Goal: Use online tool/utility: Utilize a website feature to perform a specific function

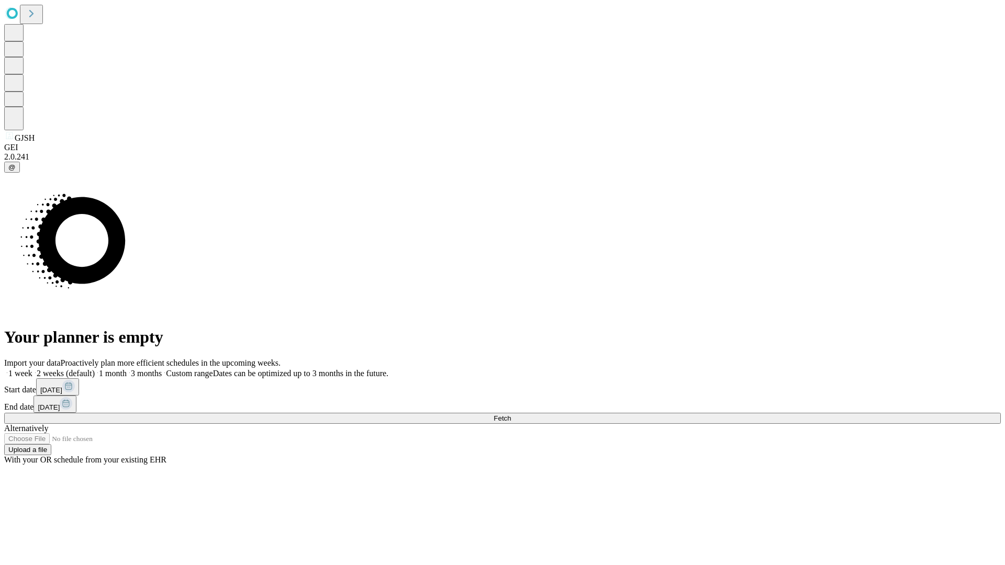
click at [95, 369] on label "2 weeks (default)" at bounding box center [63, 373] width 62 height 9
click at [511, 415] on span "Fetch" at bounding box center [502, 419] width 17 height 8
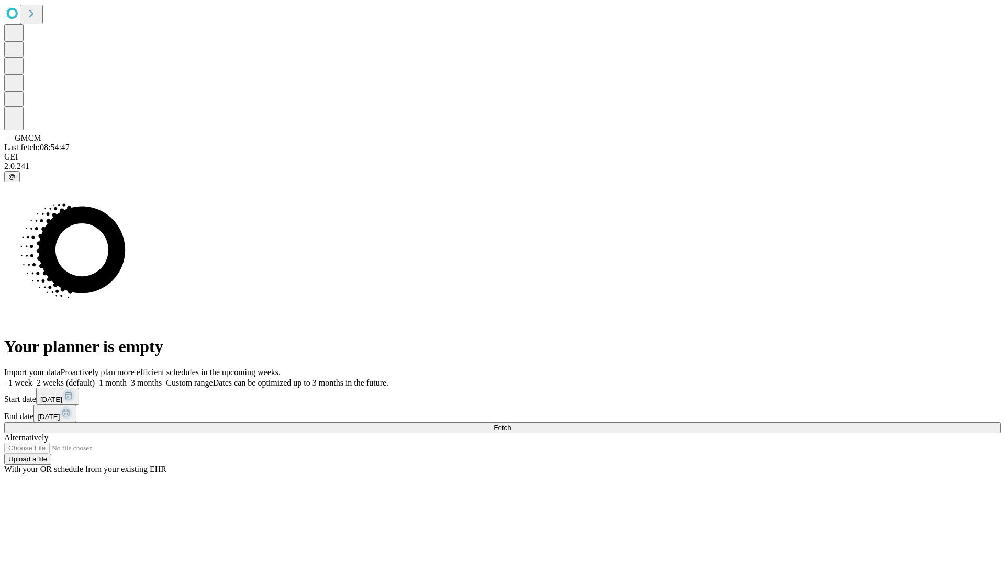
click at [95, 379] on label "2 weeks (default)" at bounding box center [63, 383] width 62 height 9
click at [511, 424] on span "Fetch" at bounding box center [502, 428] width 17 height 8
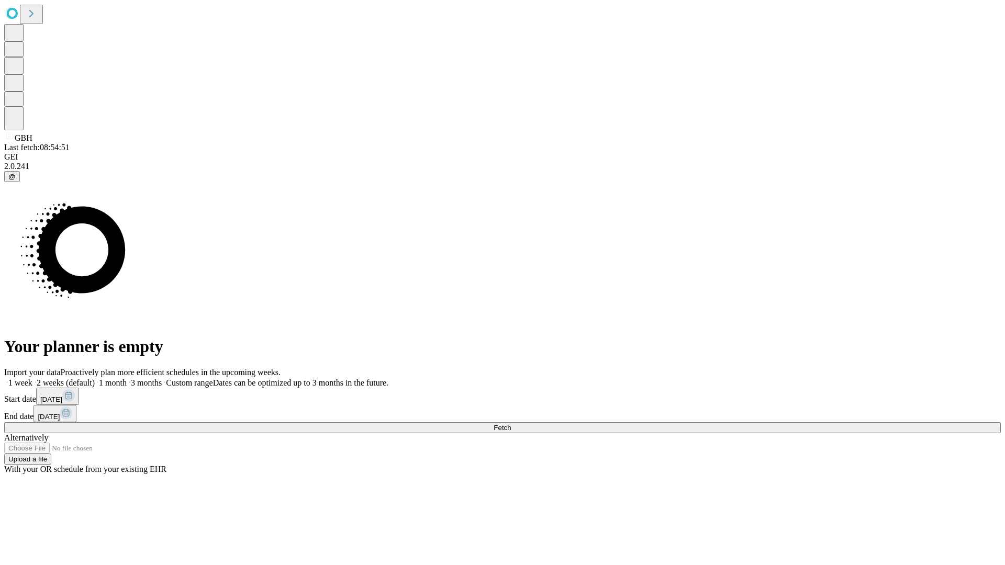
click at [95, 379] on label "2 weeks (default)" at bounding box center [63, 383] width 62 height 9
click at [511, 424] on span "Fetch" at bounding box center [502, 428] width 17 height 8
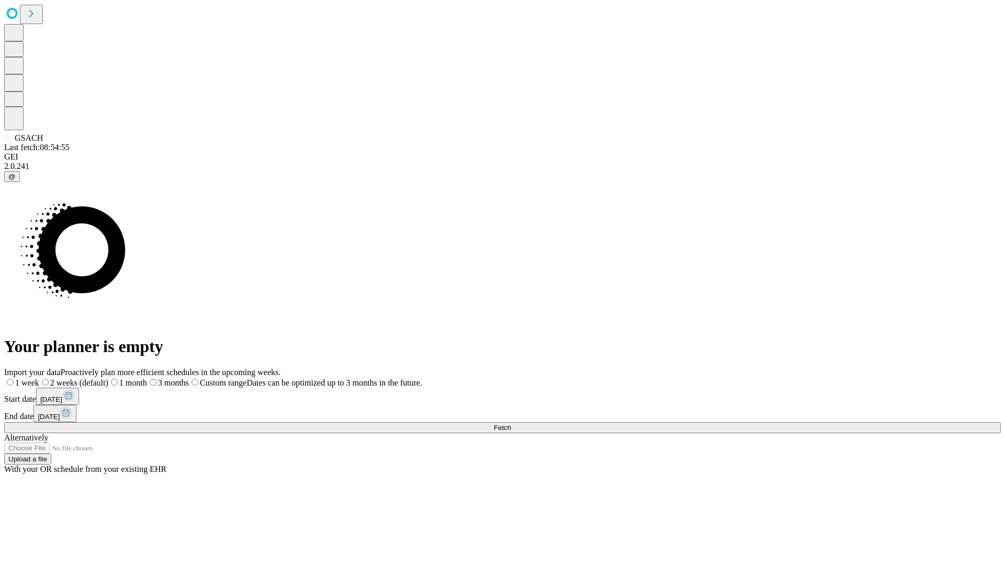
click at [511, 424] on span "Fetch" at bounding box center [502, 428] width 17 height 8
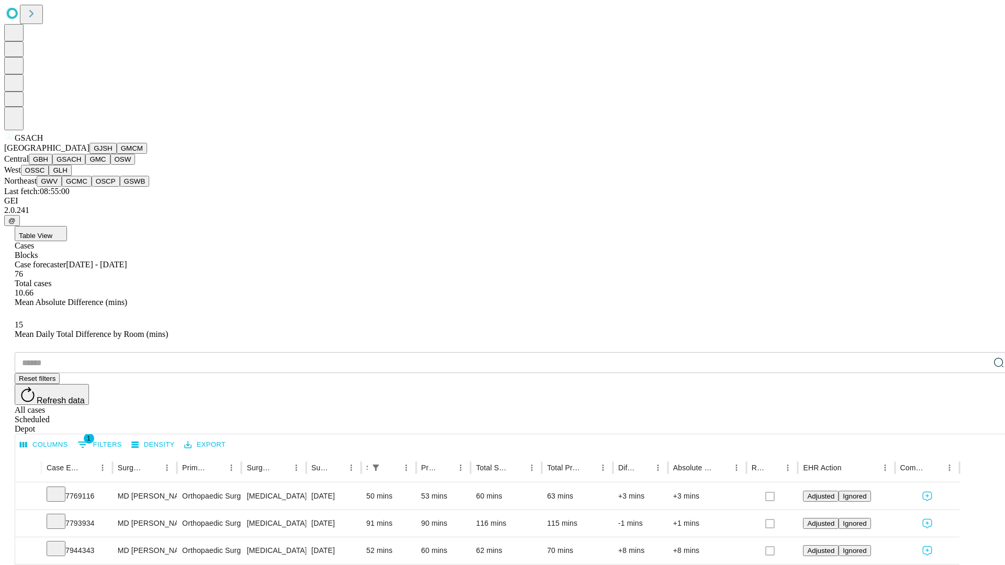
click at [85, 165] on button "GMC" at bounding box center [97, 159] width 25 height 11
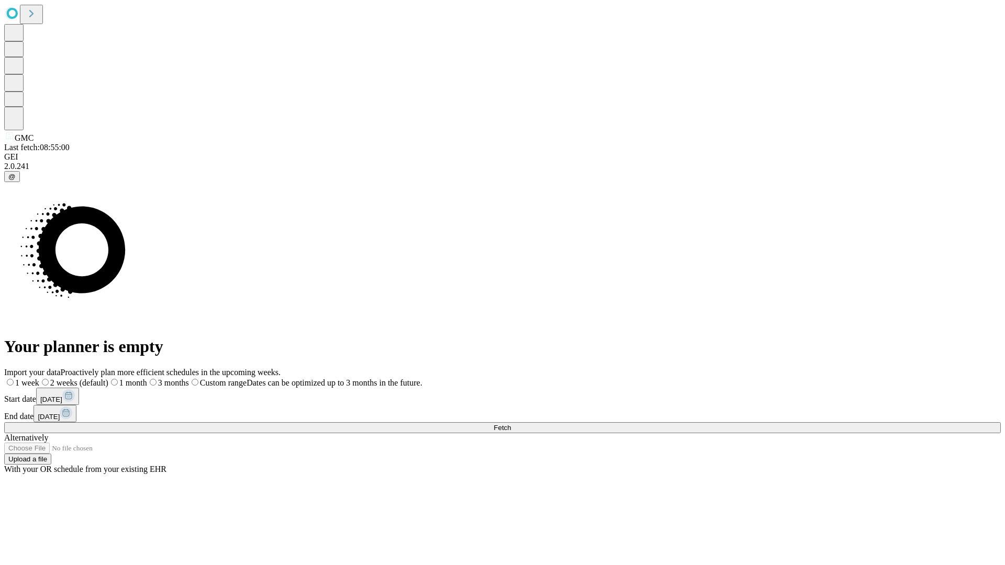
click at [108, 379] on label "2 weeks (default)" at bounding box center [73, 383] width 69 height 9
click at [511, 424] on span "Fetch" at bounding box center [502, 428] width 17 height 8
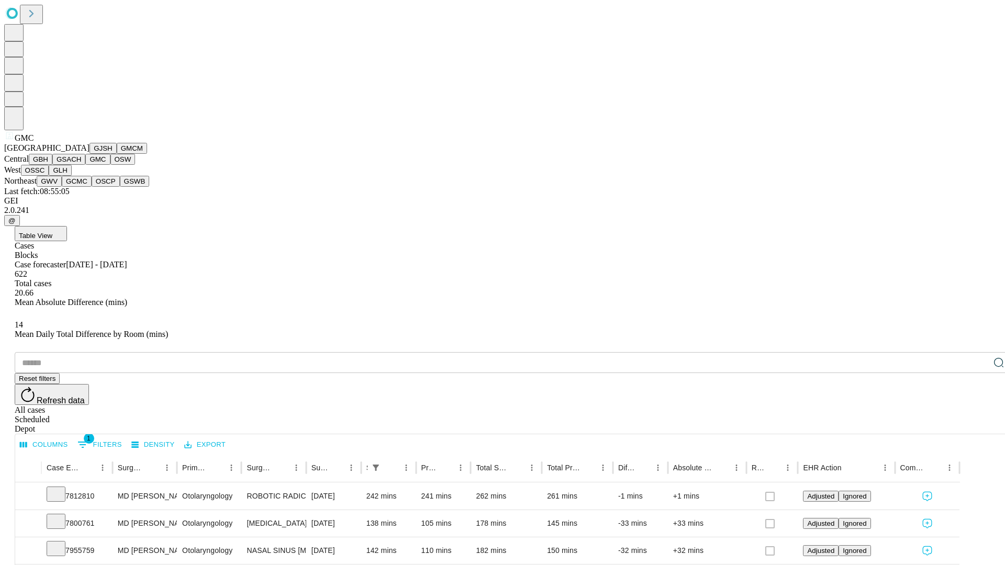
click at [110, 165] on button "OSW" at bounding box center [122, 159] width 25 height 11
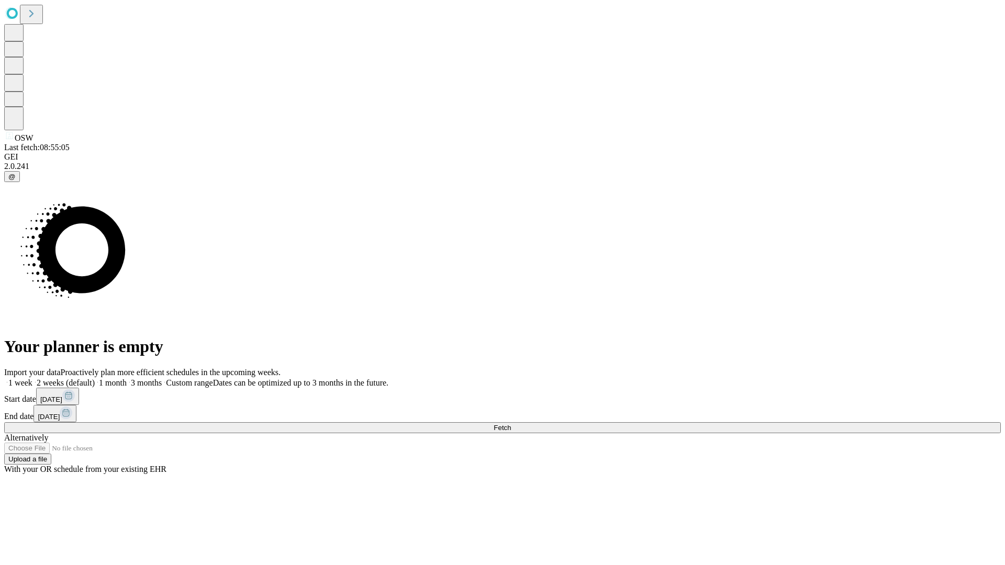
click at [95, 379] on label "2 weeks (default)" at bounding box center [63, 383] width 62 height 9
click at [511, 424] on span "Fetch" at bounding box center [502, 428] width 17 height 8
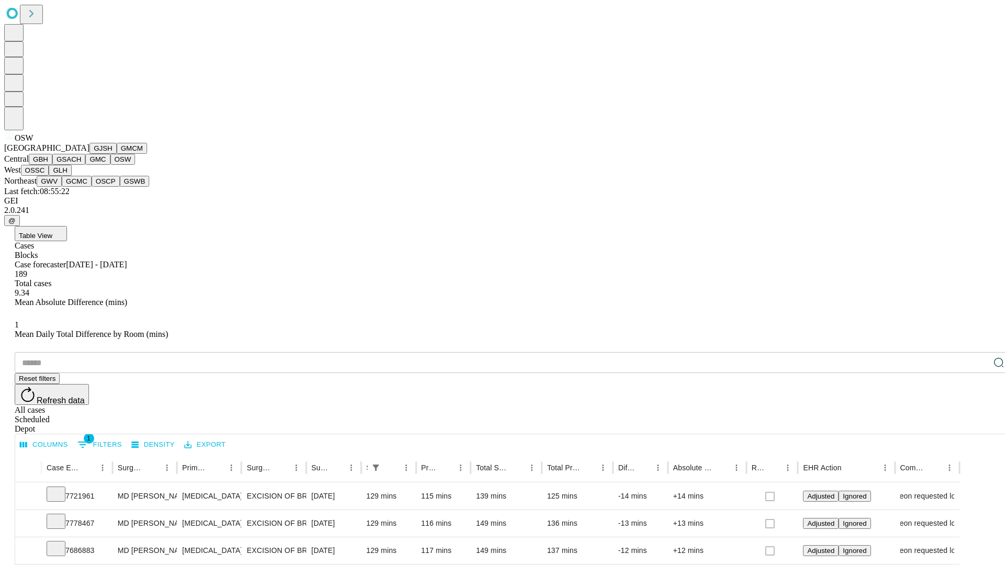
click at [49, 176] on button "OSSC" at bounding box center [35, 170] width 28 height 11
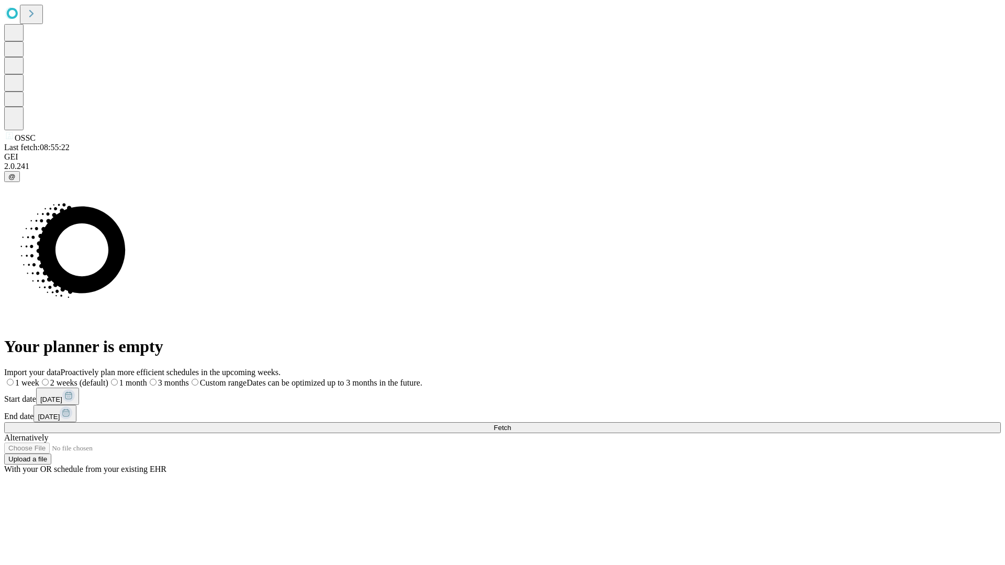
click at [511, 424] on span "Fetch" at bounding box center [502, 428] width 17 height 8
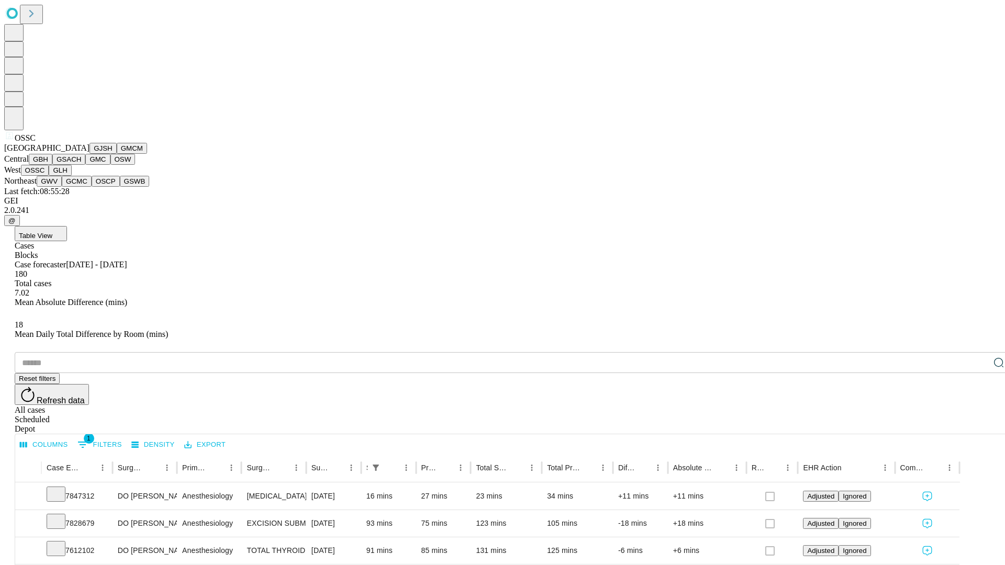
click at [71, 176] on button "GLH" at bounding box center [60, 170] width 23 height 11
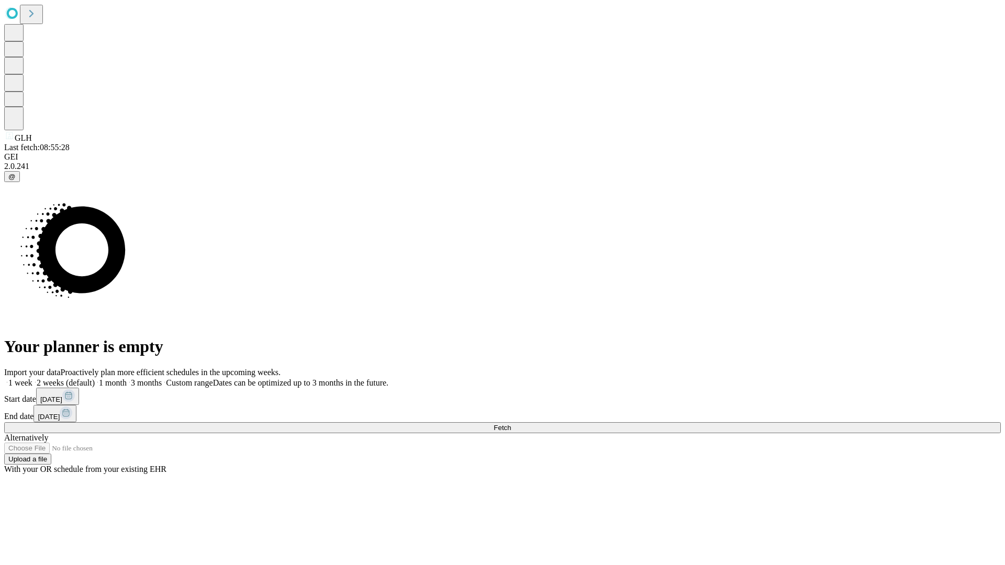
click at [511, 424] on span "Fetch" at bounding box center [502, 428] width 17 height 8
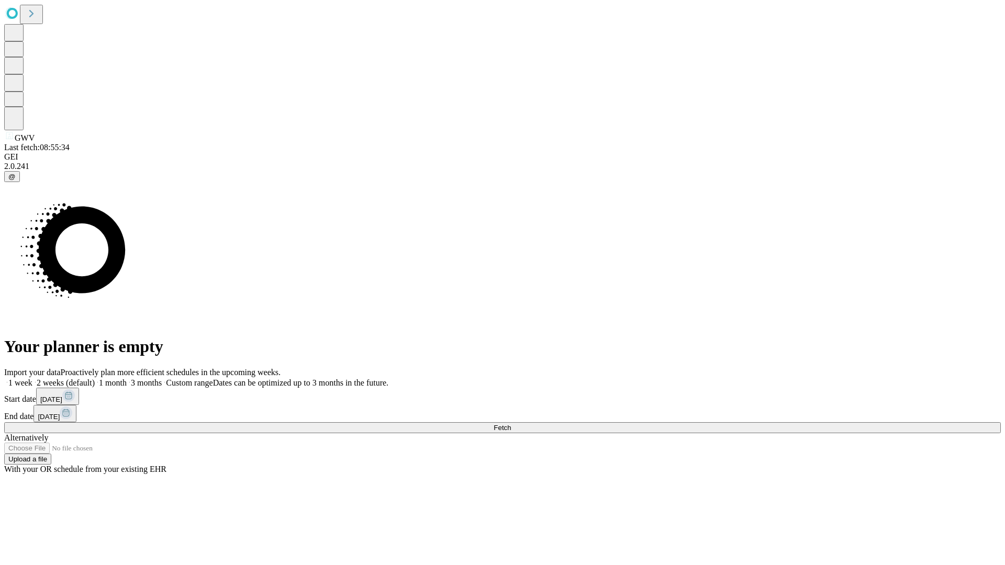
click at [95, 379] on label "2 weeks (default)" at bounding box center [63, 383] width 62 height 9
click at [511, 424] on span "Fetch" at bounding box center [502, 428] width 17 height 8
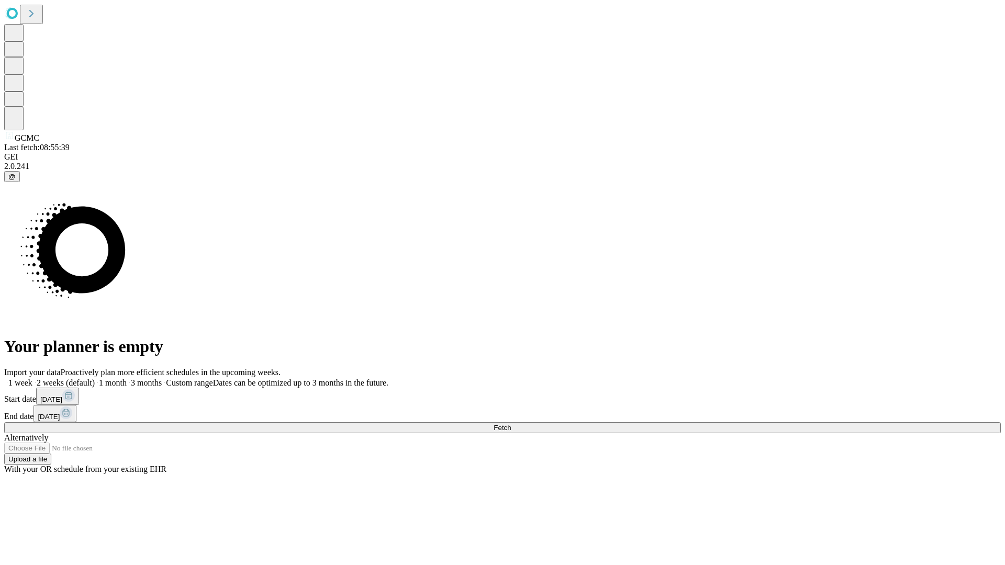
click at [95, 379] on label "2 weeks (default)" at bounding box center [63, 383] width 62 height 9
click at [511, 424] on span "Fetch" at bounding box center [502, 428] width 17 height 8
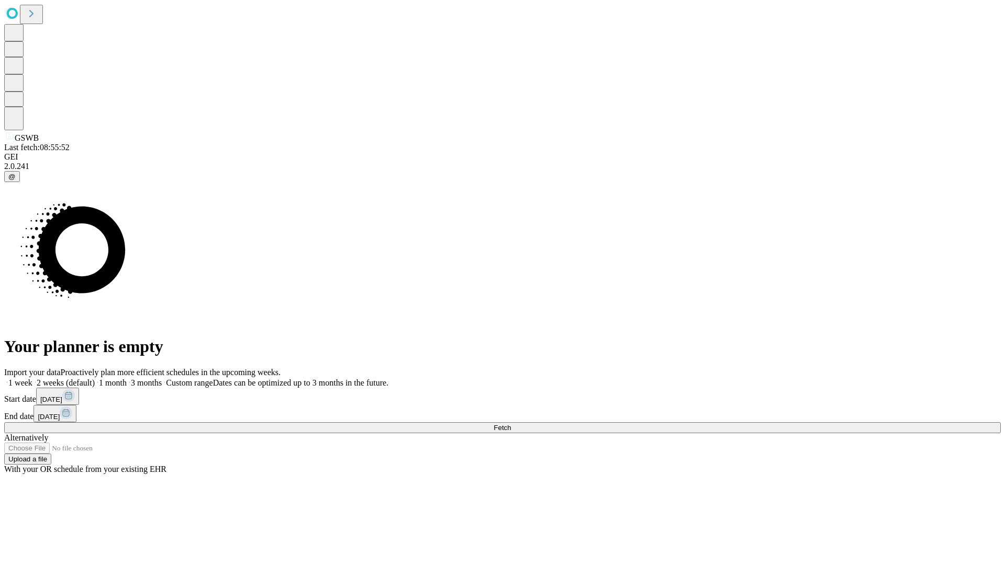
click at [95, 379] on label "2 weeks (default)" at bounding box center [63, 383] width 62 height 9
click at [511, 424] on span "Fetch" at bounding box center [502, 428] width 17 height 8
